Goal: Navigation & Orientation: Go to known website

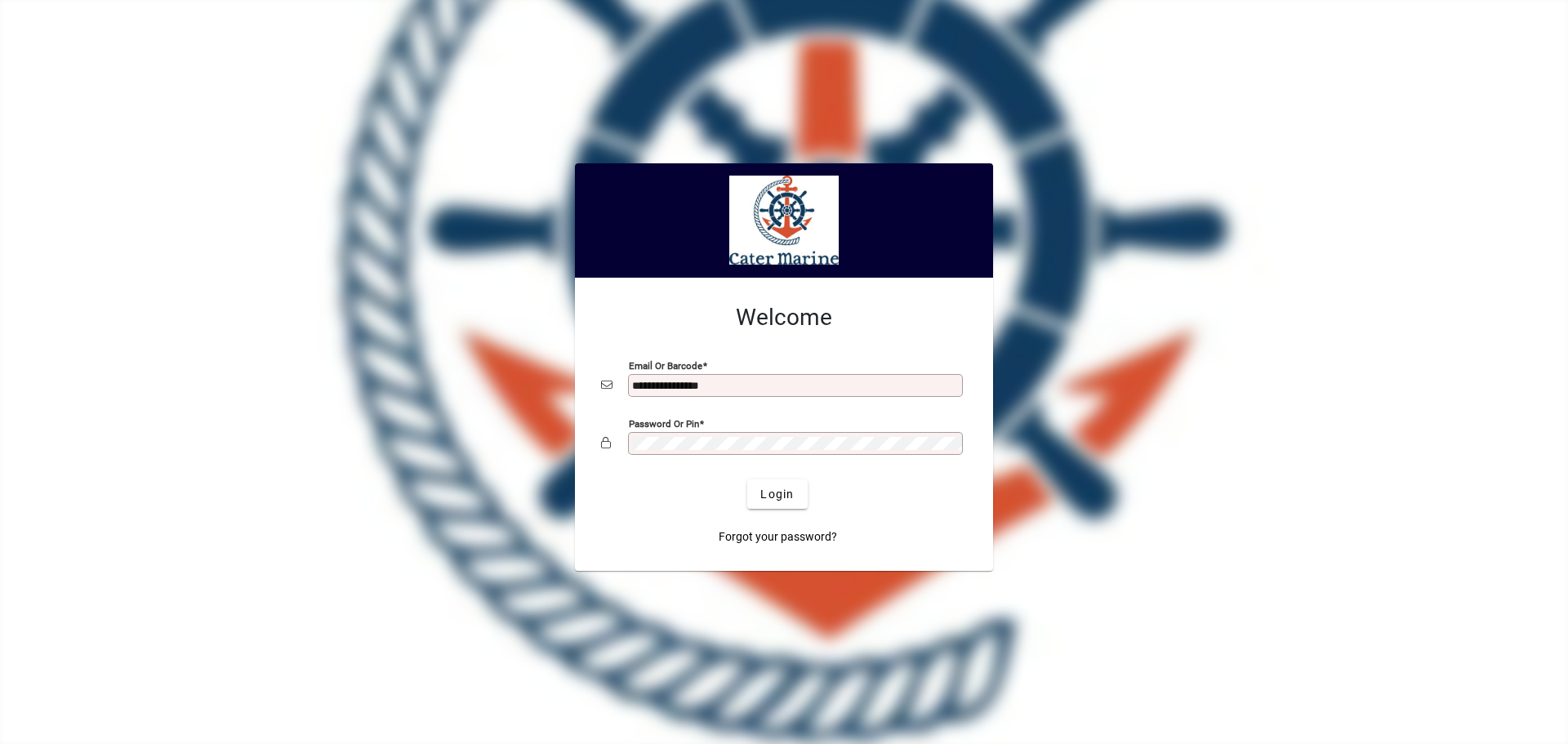
type input "**********"
click at [748, 479] on button "Login" at bounding box center [778, 494] width 59 height 30
